Goal: Transaction & Acquisition: Purchase product/service

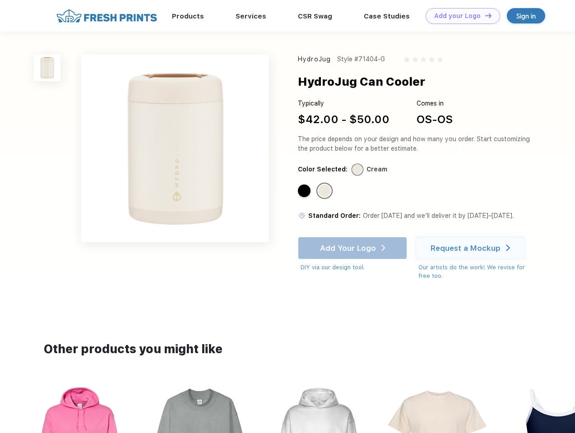
click at [459, 16] on link "Add your Logo Design Tool" at bounding box center [463, 16] width 74 height 16
click at [0, 0] on div "Design Tool" at bounding box center [0, 0] width 0 height 0
click at [484, 15] on link "Add your Logo Design Tool" at bounding box center [463, 16] width 74 height 16
click at [47, 68] on img at bounding box center [47, 68] width 27 height 27
click at [305, 191] on div "Standard Color" at bounding box center [304, 191] width 13 height 13
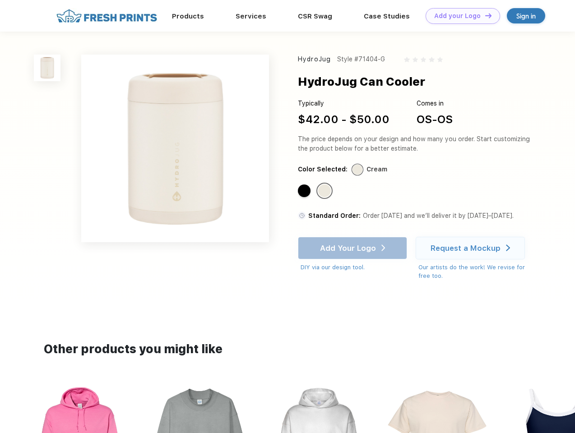
click at [325, 191] on div "Standard Color" at bounding box center [324, 191] width 13 height 13
click at [353, 248] on div "Add Your Logo DIY via our design tool. Ah shoot! This product isn't up in our d…" at bounding box center [352, 254] width 109 height 35
click at [472, 248] on div "Request a Mockup" at bounding box center [466, 248] width 70 height 9
